Goal: Task Accomplishment & Management: Complete application form

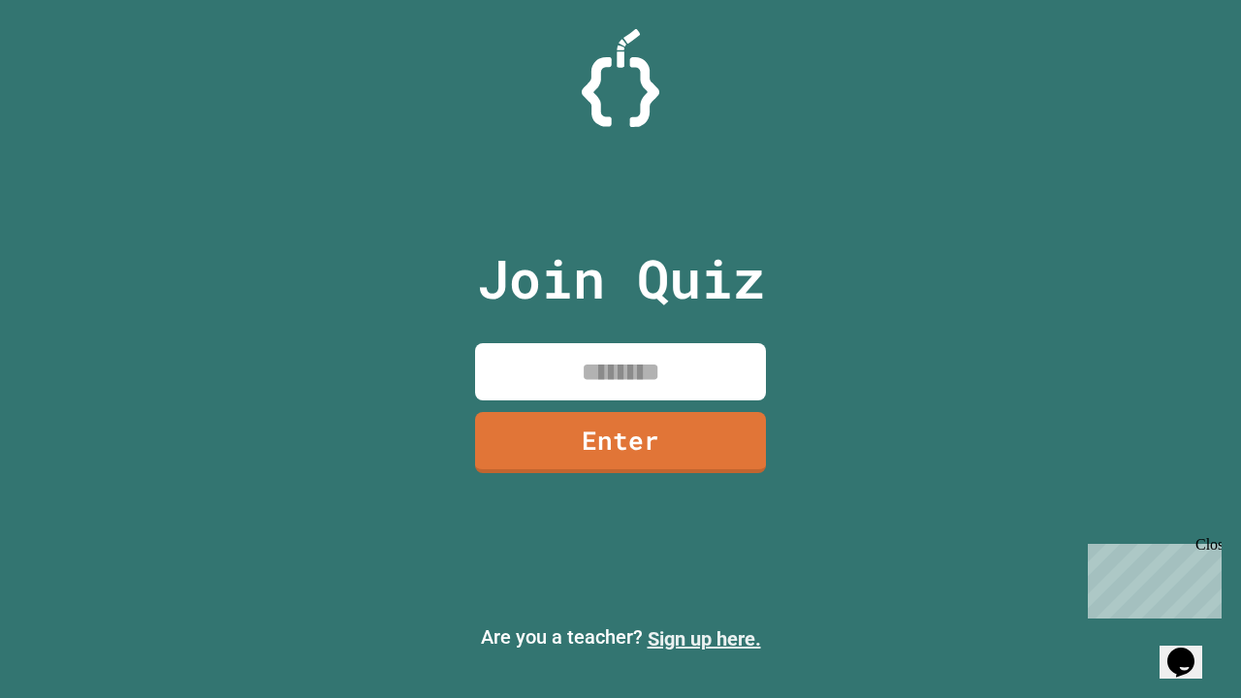
click at [704, 639] on link "Sign up here." at bounding box center [704, 638] width 113 height 23
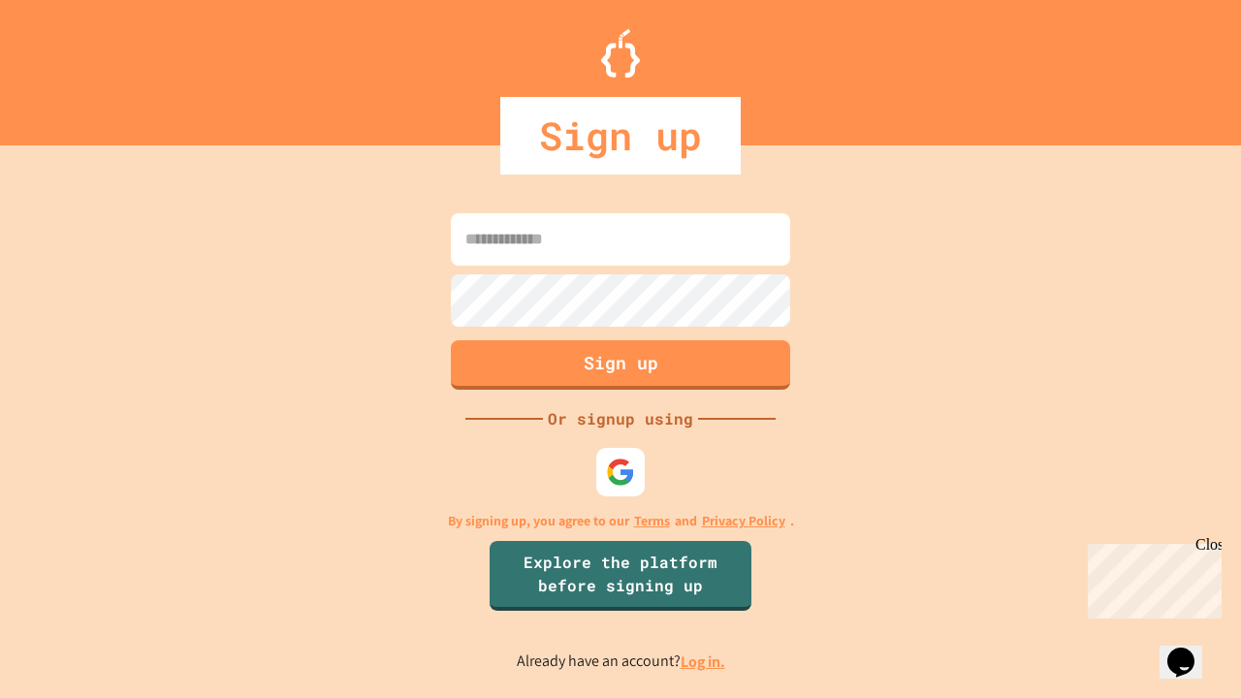
click at [704, 661] on link "Log in." at bounding box center [703, 662] width 45 height 20
